Goal: Check status

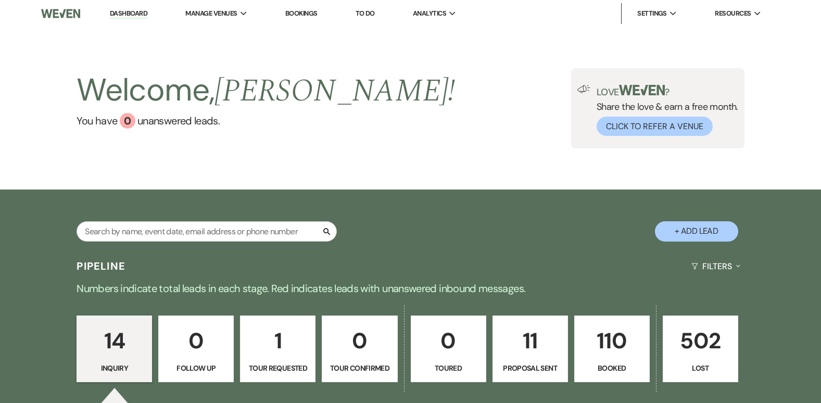
click at [619, 349] on p "110" at bounding box center [612, 340] width 62 height 35
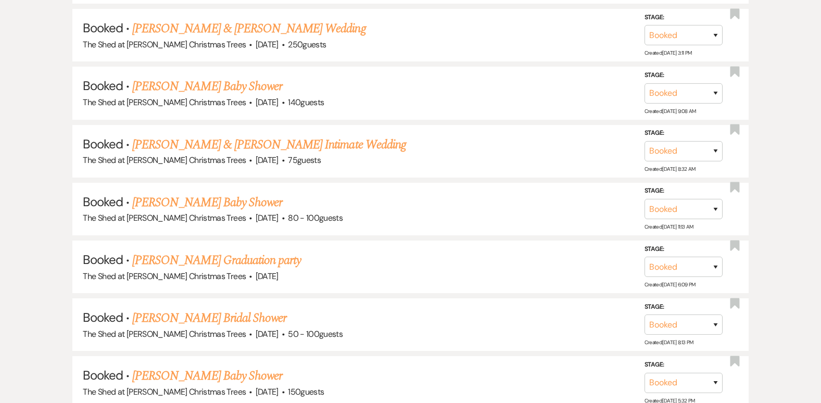
scroll to position [4569, 0]
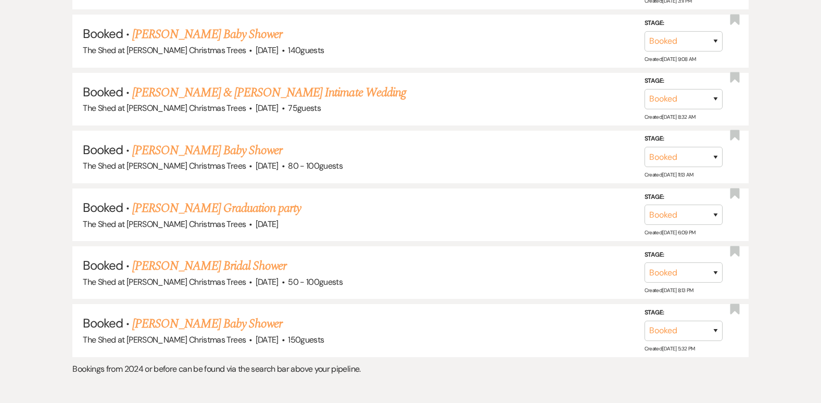
click at [237, 92] on link "[PERSON_NAME] & [PERSON_NAME] Intimate Wedding" at bounding box center [269, 92] width 274 height 19
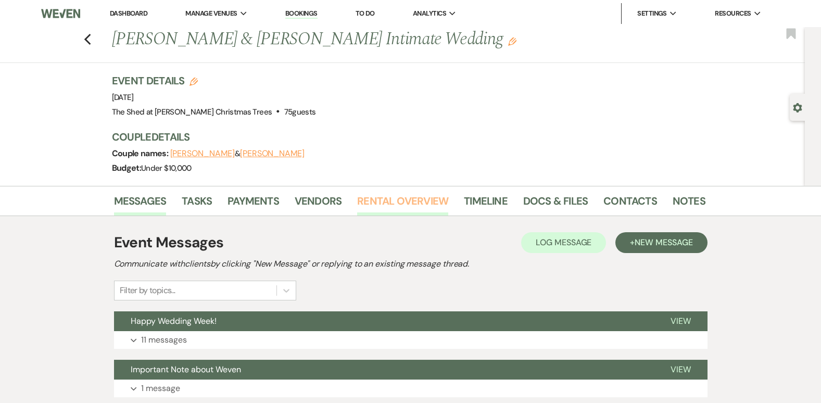
click at [409, 206] on link "Rental Overview" at bounding box center [402, 204] width 91 height 23
